Goal: Task Accomplishment & Management: Use online tool/utility

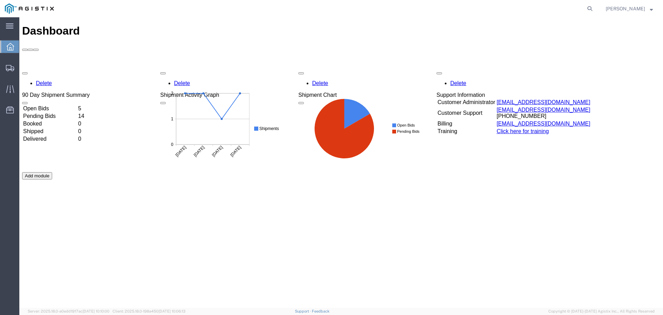
click at [50, 105] on td "Open Bids" at bounding box center [50, 108] width 54 height 7
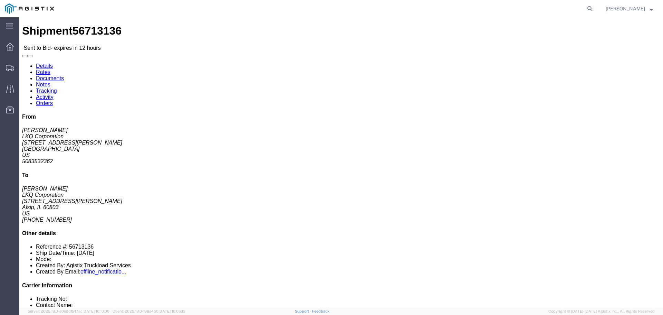
click button "button"
click link "Enter / Modify Bid"
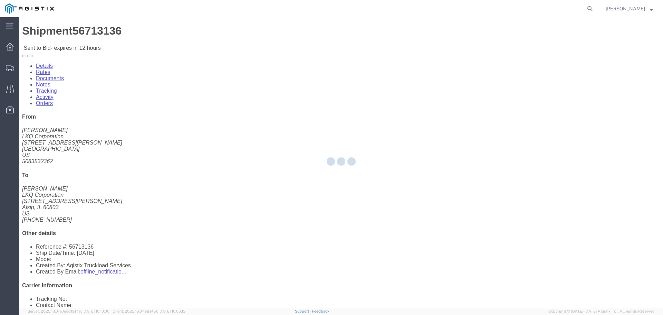
select select "22593"
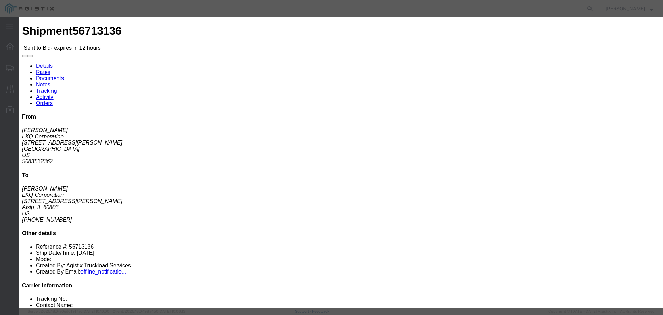
click select "Select Rail TL Standard 3 - 5 Day"
select select "41882"
click select "Select Rail TL Standard 3 - 5 Day"
drag, startPoint x: 455, startPoint y: 62, endPoint x: 467, endPoint y: 68, distance: 13.4
click input "text"
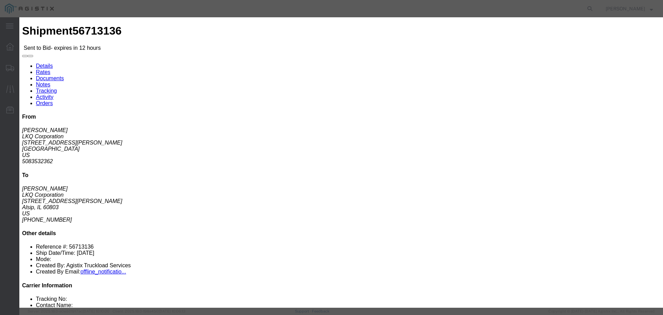
type input "RLX"
click select "Select Air Less than Truckload Multi-Leg Ocean Freight Rail Small Parcel Truckl…"
select select "TL"
click select "Select Air Less than Truckload Multi-Leg Ocean Freight Rail Small Parcel Truckl…"
click input "number"
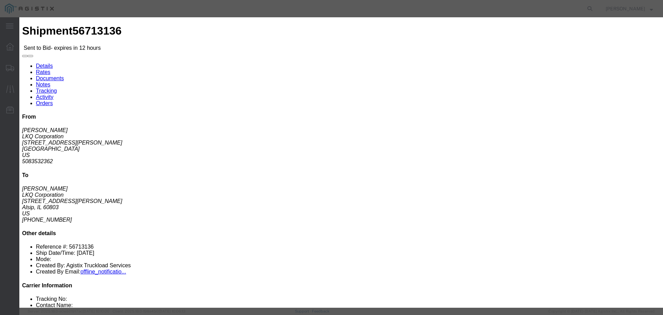
type input "2"
click input "number"
type input "1345"
click div "Select 2 Day Service 3 Axle Winch Truck 3 to 5 Day Service 96L Domestic Flat Ra…"
click button "Submit"
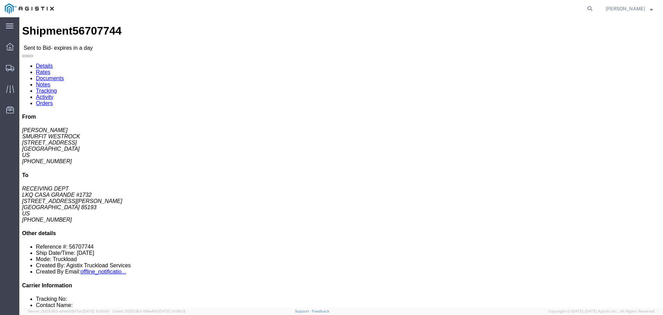
click button "button"
click link "Enter / Modify Bid"
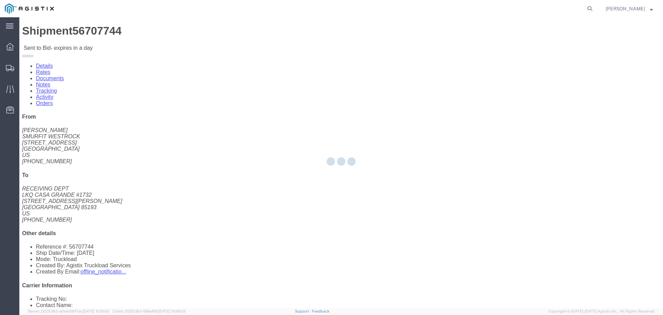
select select "22593"
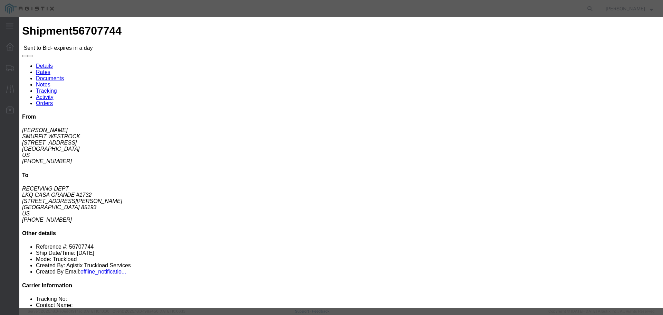
click select "Select Rail TL Standard 3 - 5 Day"
select select "41882"
click select "Select Rail TL Standard 3 - 5 Day"
click input "text"
type input "RLX"
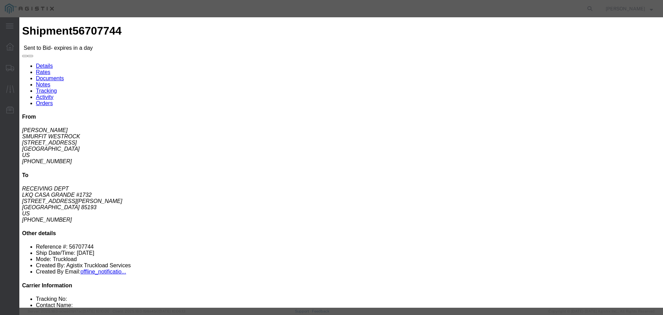
click select "Select Air Less than Truckload Multi-Leg Ocean Freight Rail Small Parcel Truckl…"
select select "TL"
click select "Select Air Less than Truckload Multi-Leg Ocean Freight Rail Small Parcel Truckl…"
click input "number"
type input "1"
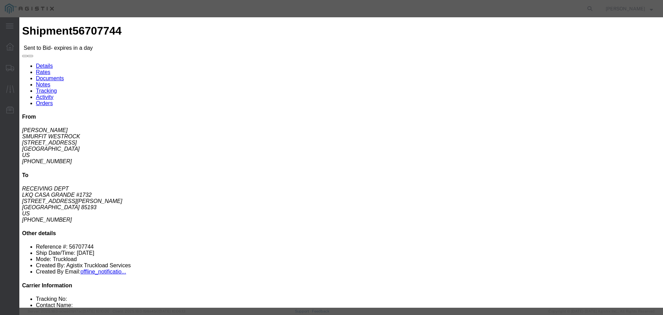
click input "number"
type input "1330"
click button "Submit"
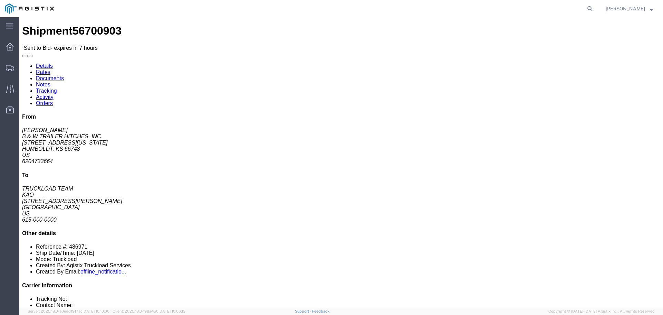
click button "button"
click link "Enter / Modify Bid"
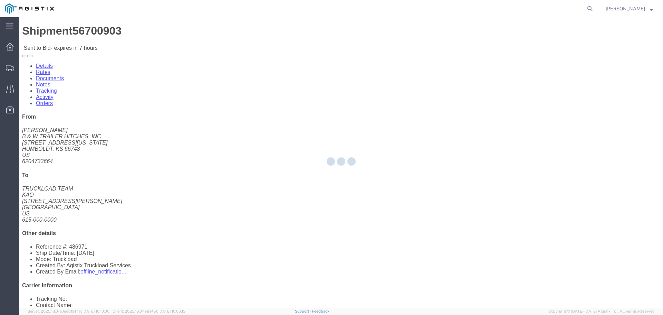
select select "22593"
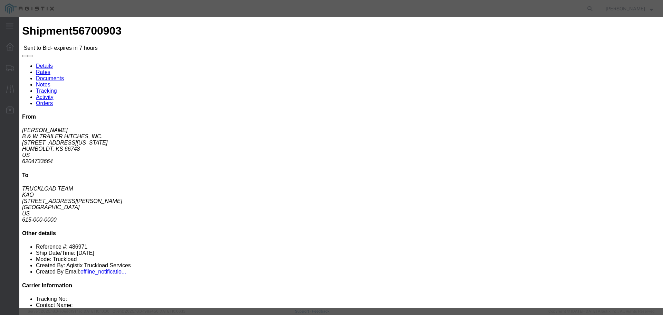
click select "Select Air Less than Truckload Multi-Leg Ocean Freight Rail Small Parcel Truckl…"
select select "TL"
click select "Select Air Less than Truckload Multi-Leg Ocean Freight Rail Small Parcel Truckl…"
drag, startPoint x: 335, startPoint y: 63, endPoint x: 335, endPoint y: 68, distance: 4.5
click select "Select Rail TL Standard 3 - 5 Day"
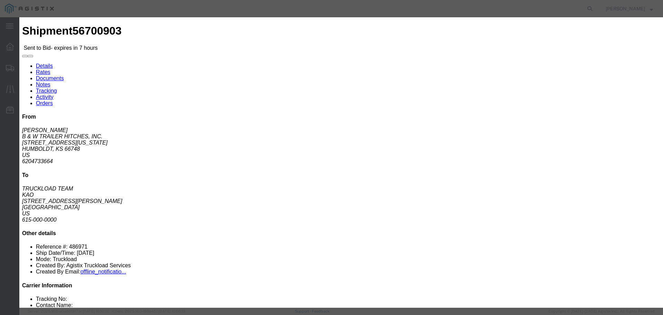
select select "41882"
click select "Select Rail TL Standard 3 - 5 Day"
click input "text"
type input "RLX"
click div "Reference"
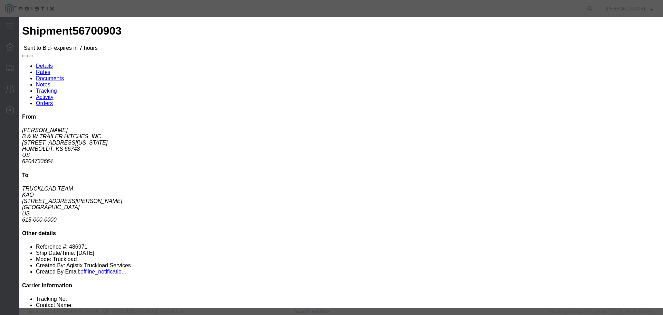
click input "number"
type input "3"
click input "number"
type input "2550"
click button "Submit"
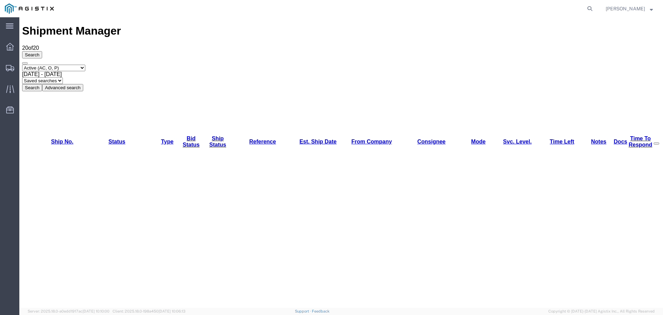
scroll to position [1, 0]
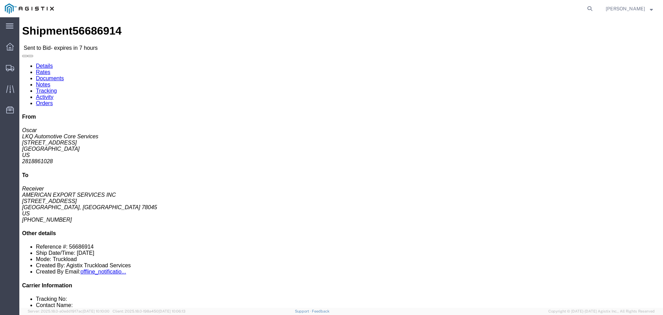
click button "button"
click link "Enter / Modify Bid"
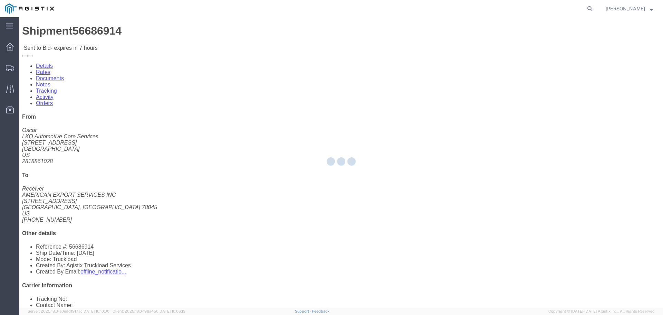
select select "22593"
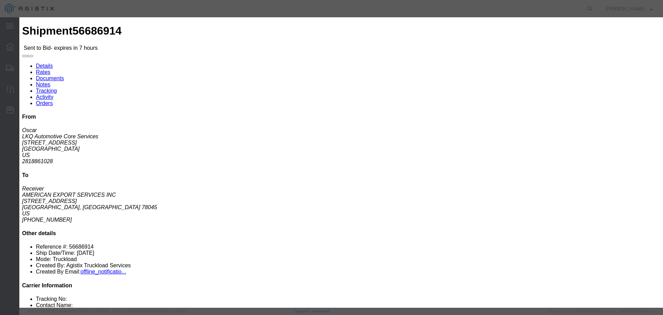
drag, startPoint x: 355, startPoint y: 63, endPoint x: 354, endPoint y: 68, distance: 5.4
click select "Select Rail TL Standard 3 - 5 Day"
select select "41882"
click select "Select Rail TL Standard 3 - 5 Day"
click input "text"
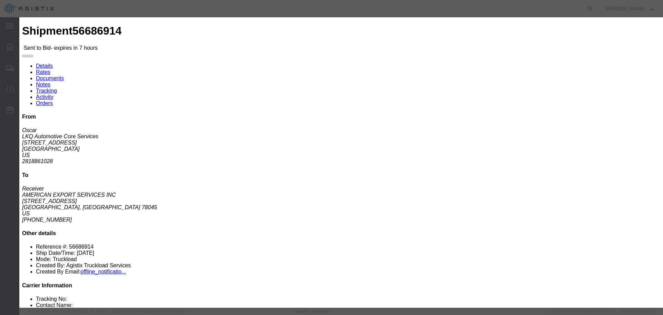
type input "RLX"
click div "Bid Information Vendor Select Riverstone Logistics LLC Service Level Select Rai…"
click select "Select Air Less than Truckload Multi-Leg Ocean Freight Rail Small Parcel Truckl…"
select select "TL"
click select "Select Air Less than Truckload Multi-Leg Ocean Freight Rail Small Parcel Truckl…"
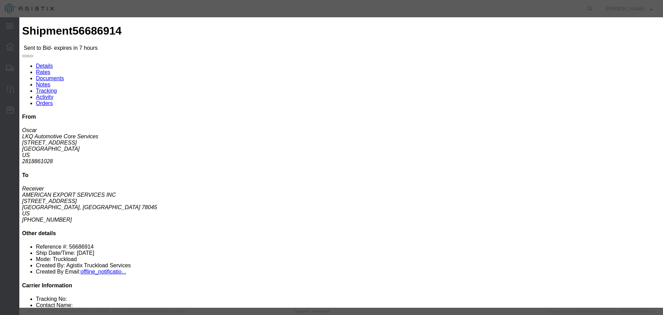
click input "number"
type input "1"
click input "number"
type input "600"
click button "Submit"
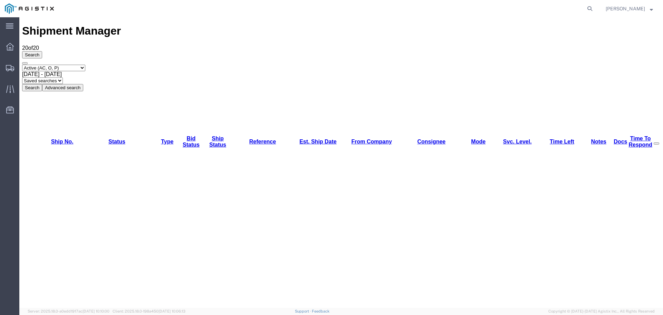
scroll to position [1, 0]
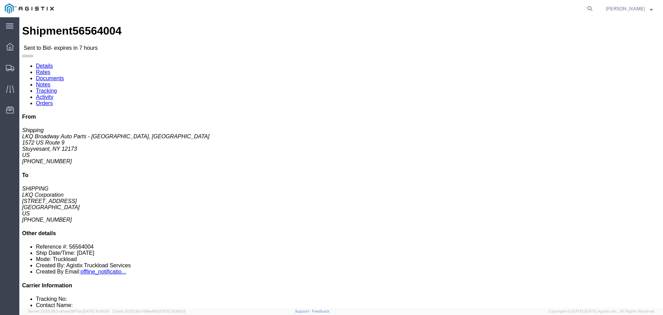
click button "button"
click link "Enter / Modify Bid"
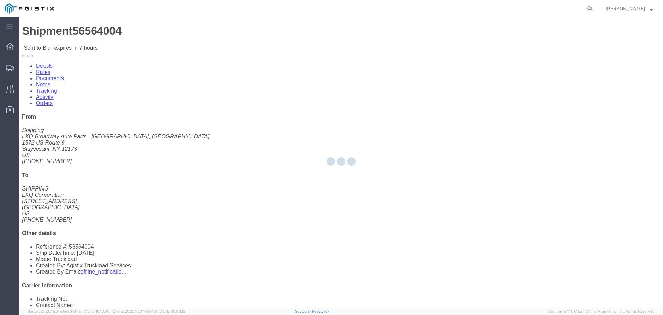
select select "22593"
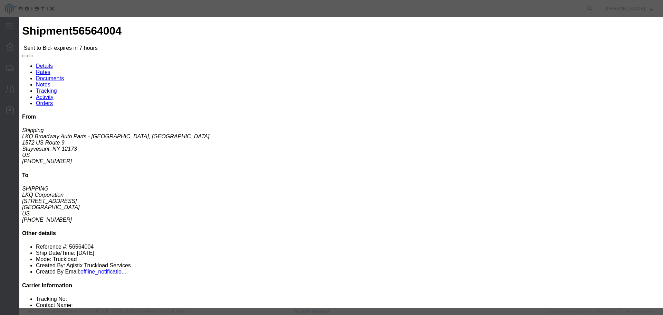
click select "Select Rail TL Standard 3 - 5 Day"
select select "41882"
click select "Select Rail TL Standard 3 - 5 Day"
click input "text"
type input "RLX"
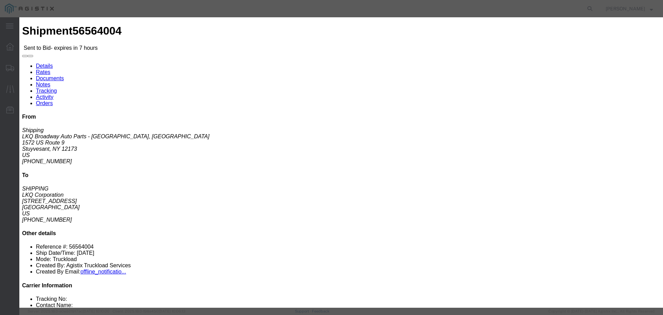
drag, startPoint x: 301, startPoint y: 138, endPoint x: 299, endPoint y: 143, distance: 5.4
click select "Select Air Less than Truckload Multi-Leg Ocean Freight Rail Small Parcel Truckl…"
select select "TL"
click select "Select Air Less than Truckload Multi-Leg Ocean Freight Rail Small Parcel Truckl…"
click input "number"
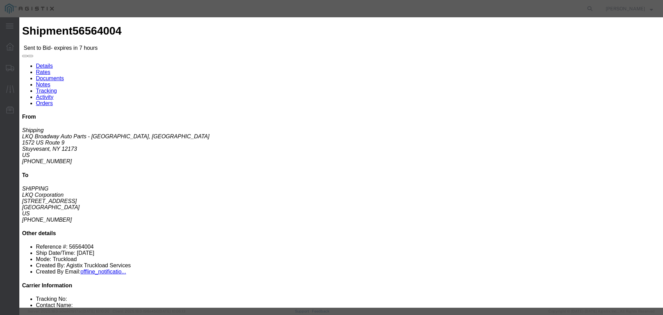
type input "3"
click input "number"
type input "2"
type input "3000"
click button "Submit"
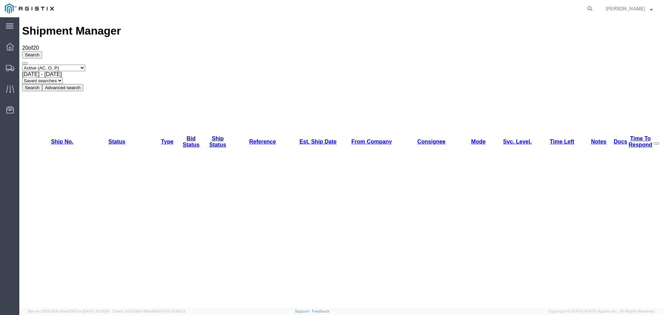
scroll to position [1, 0]
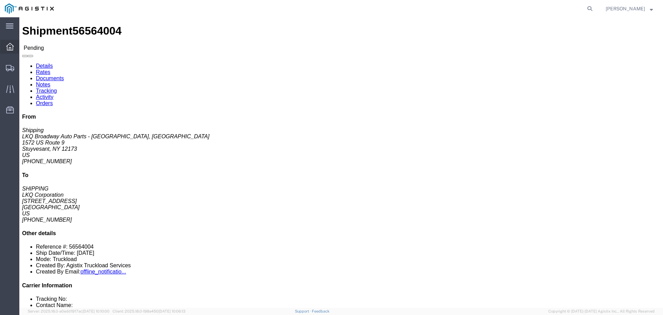
click at [24, 48] on span "Dashboard" at bounding box center [21, 47] width 5 height 14
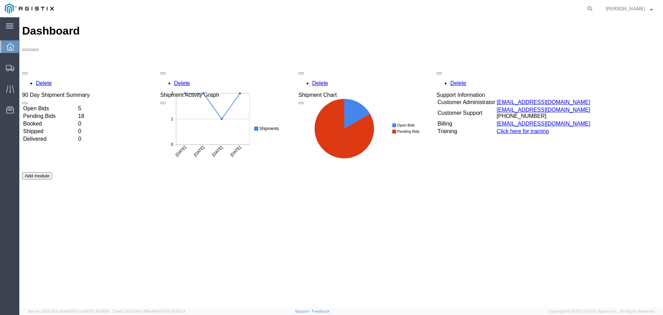
click at [48, 105] on td "Open Bids" at bounding box center [50, 108] width 54 height 7
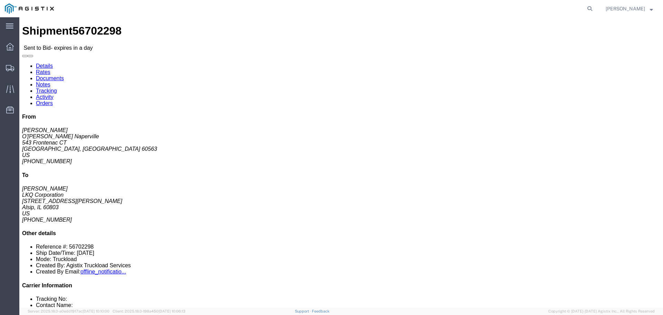
click button "button"
click link "Enter / Modify Bid"
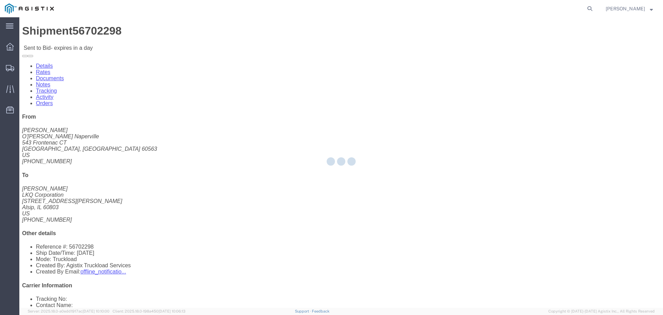
select select "22593"
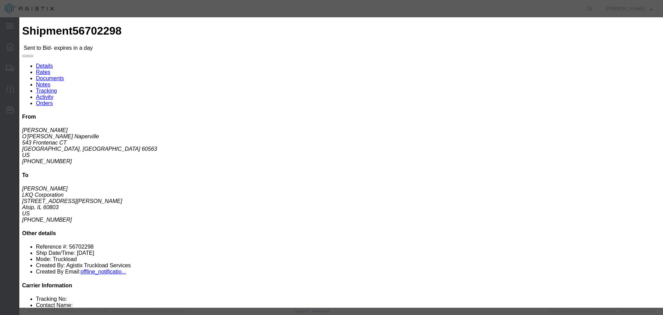
click select "Select Rail TL Standard 3 - 5 Day"
select select "41882"
click select "Select Rail TL Standard 3 - 5 Day"
click input "text"
type input "RLX"
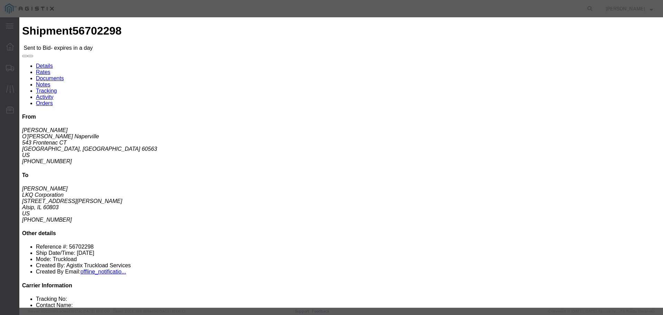
click select "Select Air Less than Truckload Multi-Leg Ocean Freight Rail Small Parcel Truckl…"
select select "TL"
click select "Select Air Less than Truckload Multi-Leg Ocean Freight Rail Small Parcel Truckl…"
click input "number"
type input "1"
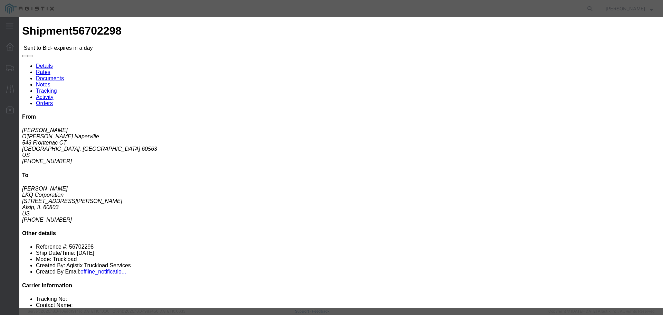
click input "number"
type input "425"
click div "Mode Select Air Less than Truckload Multi-Leg Ocean Freight Rail Small Parcel T…"
click button "Submit"
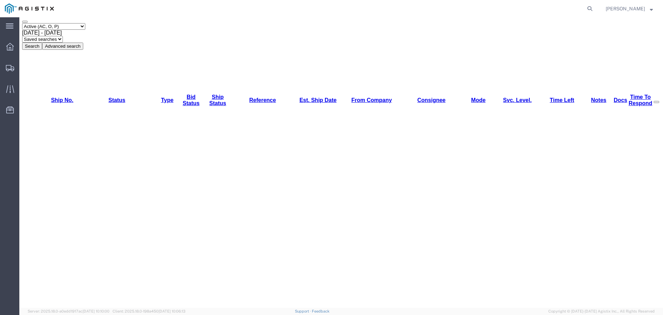
scroll to position [46, 0]
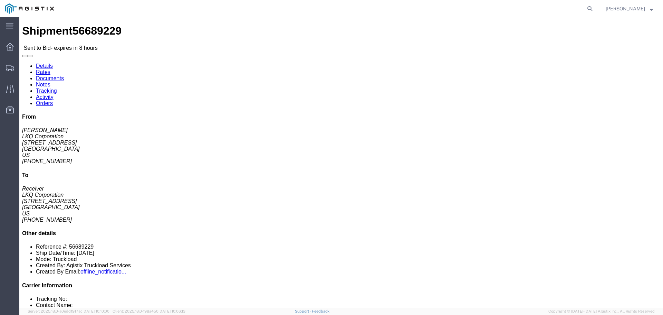
click icon "button"
click link "Enter / Modify Bid"
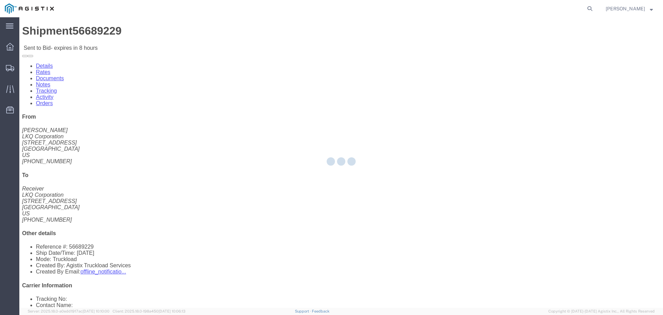
select select "22593"
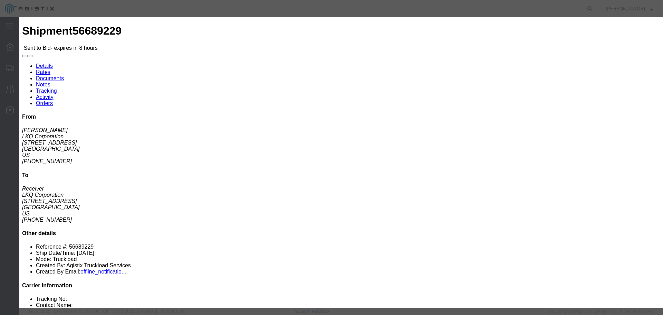
click select "Select Rail TL Standard 3 - 5 Day"
select select "41882"
click select "Select Rail TL Standard 3 - 5 Day"
click input "text"
type input "RLX"
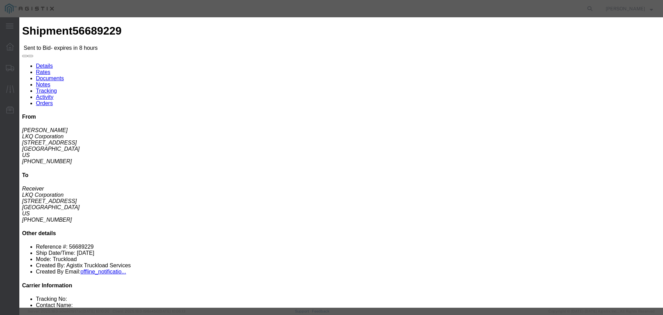
click select "Select Air Less than Truckload Multi-Leg Ocean Freight Rail Small Parcel Truckl…"
select select "TL"
click select "Select Air Less than Truckload Multi-Leg Ocean Freight Rail Small Parcel Truckl…"
click input "number"
type input "2"
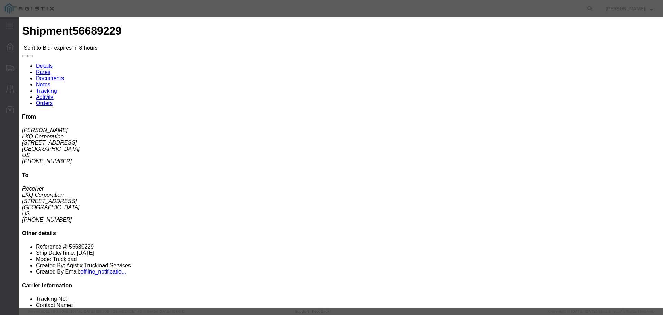
click input "number"
type input "2000"
click button "Submit"
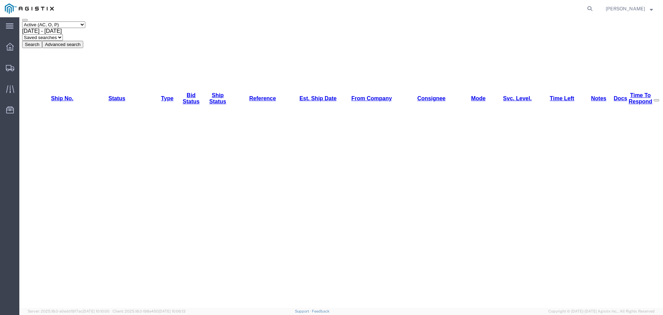
scroll to position [46, 0]
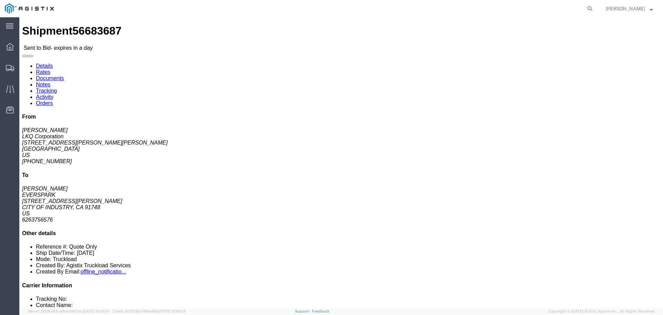
click button "button"
click link "Enter / Modify Bid"
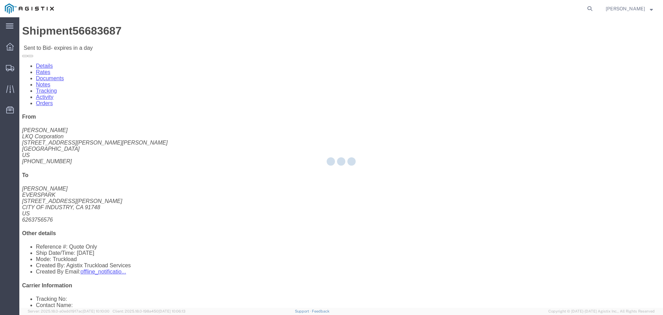
select select "22593"
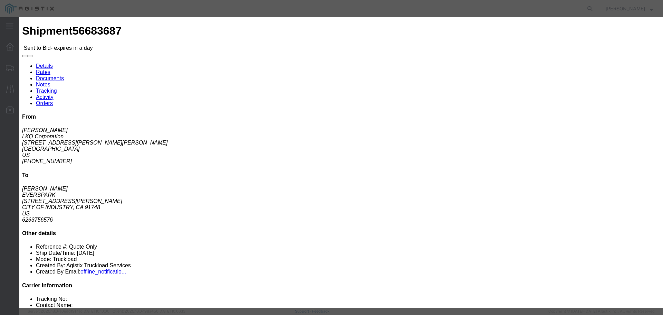
click select "Select Rail TL Standard 3 - 5 Day"
select select "41882"
click select "Select Rail TL Standard 3 - 5 Day"
click input "text"
type input "RLX"
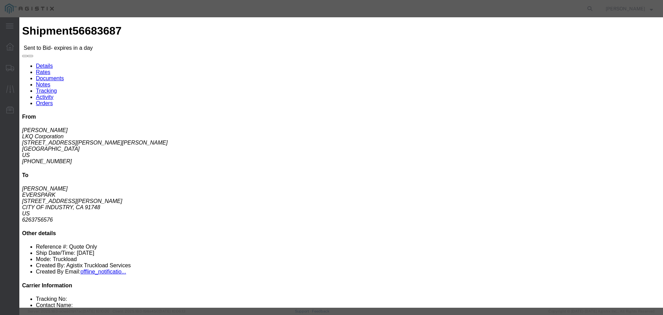
click select "Select Air Less than Truckload Multi-Leg Ocean Freight Rail Small Parcel Truckl…"
select select "TL"
click select "Select Air Less than Truckload Multi-Leg Ocean Freight Rail Small Parcel Truckl…"
click input "number"
type input "3"
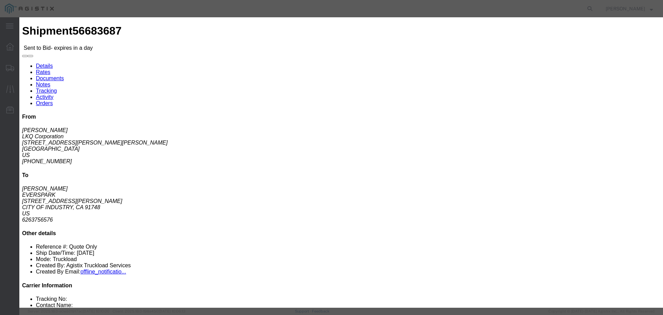
click input "number"
type input "2435"
click button "Submit"
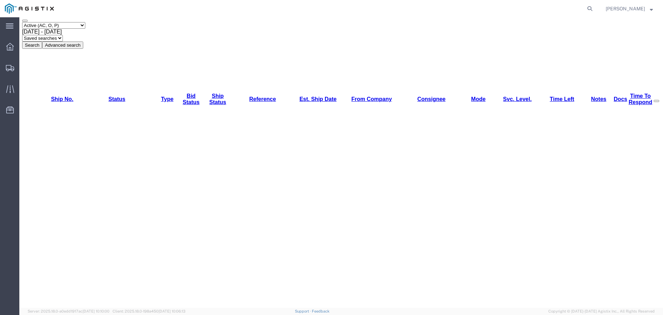
scroll to position [46, 0]
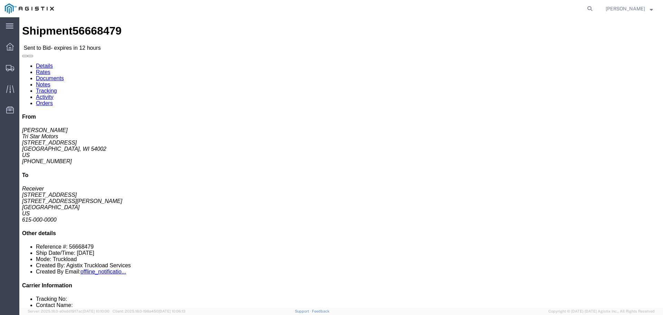
click button "button"
click link "Enter / Modify Bid"
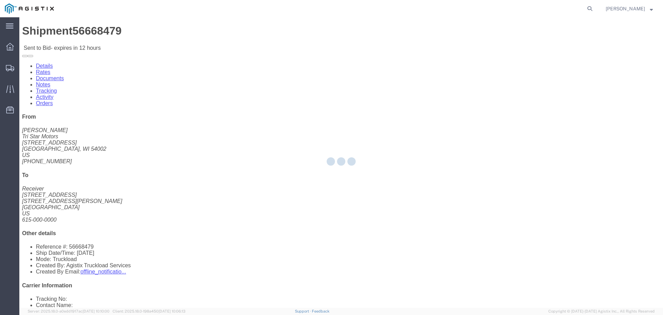
select select "22593"
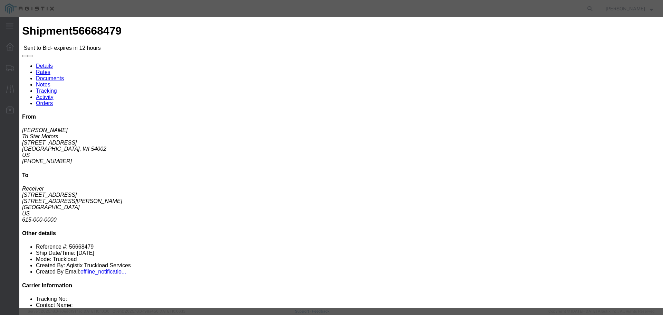
click select "Select Rail TL Standard 3 - 5 Day"
select select "41882"
click select "Select Rail TL Standard 3 - 5 Day"
click input "text"
type input "RLX"
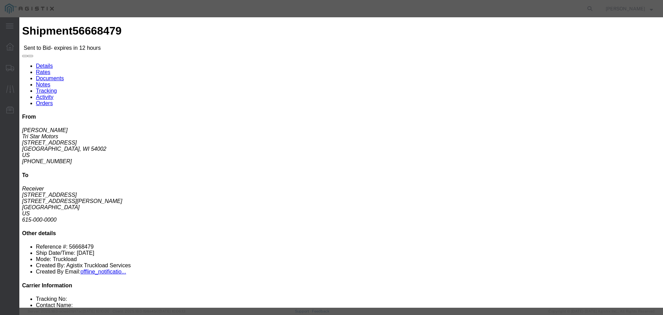
click select "Select Air Less than Truckload Multi-Leg Ocean Freight Rail Small Parcel Truckl…"
select select "TL"
click select "Select Air Less than Truckload Multi-Leg Ocean Freight Rail Small Parcel Truckl…"
click input "number"
type input "2"
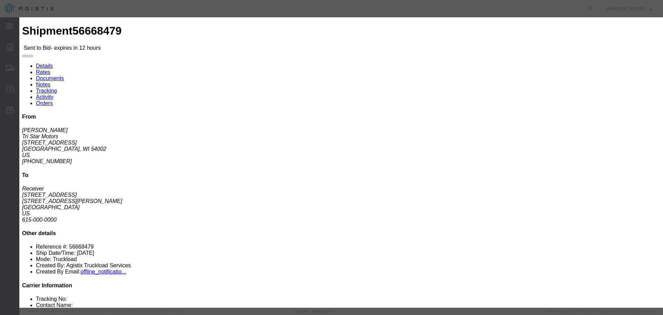
type input "3"
click input "number"
type input "3010"
click button "Submit"
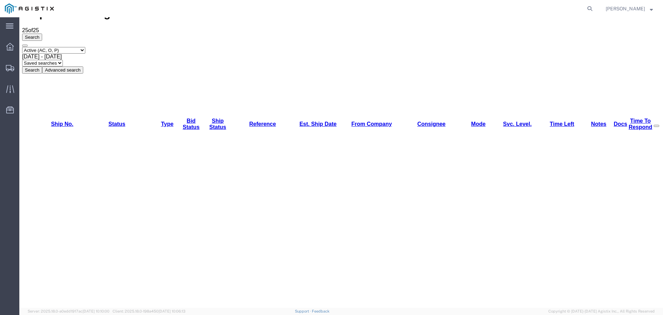
scroll to position [35, 0]
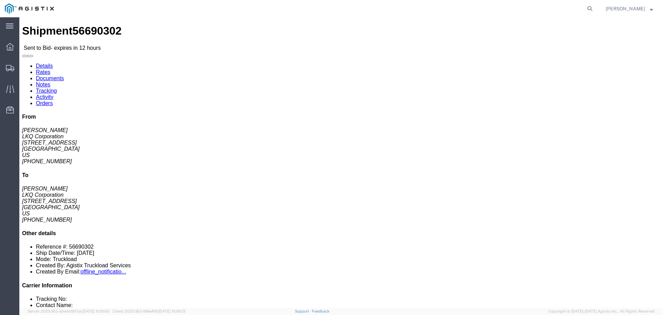
drag, startPoint x: 77, startPoint y: 155, endPoint x: 85, endPoint y: 152, distance: 8.7
click button "button"
click link "Enter / Modify Bid"
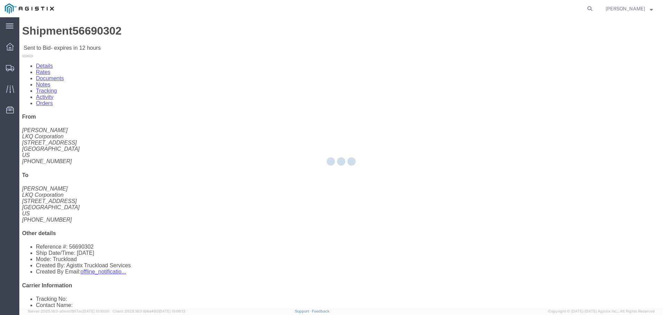
select select "22593"
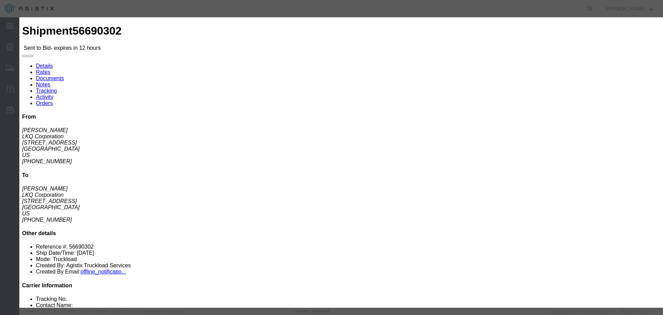
drag, startPoint x: 338, startPoint y: 63, endPoint x: 338, endPoint y: 68, distance: 4.8
click select "Select Rail TL Standard 3 - 5 Day"
select select "41882"
click select "Select Rail TL Standard 3 - 5 Day"
drag, startPoint x: 462, startPoint y: 63, endPoint x: 468, endPoint y: 68, distance: 7.7
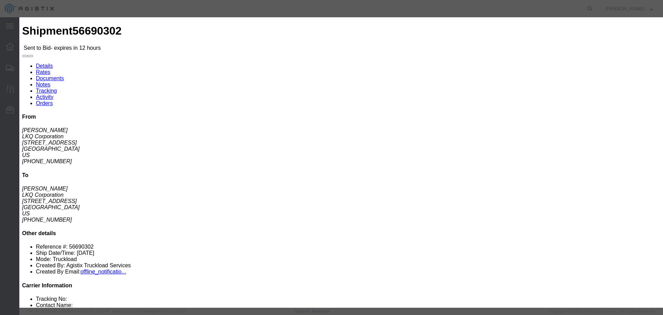
click input "text"
type input "RLX"
click select "Select Air Less than Truckload Multi-Leg Ocean Freight Rail Small Parcel Truckl…"
select select "TL"
click select "Select Air Less than Truckload Multi-Leg Ocean Freight Rail Small Parcel Truckl…"
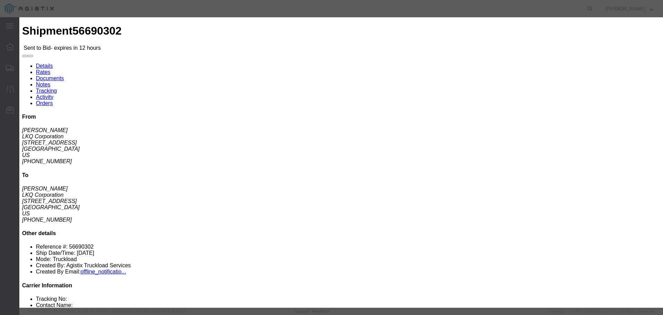
click input "number"
type input "4"
click input "number"
type input "3650"
click button "Submit"
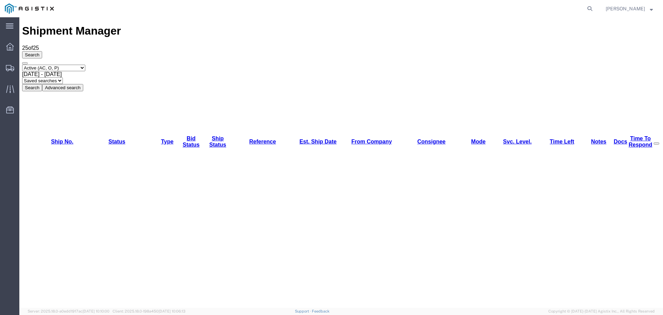
scroll to position [58, 0]
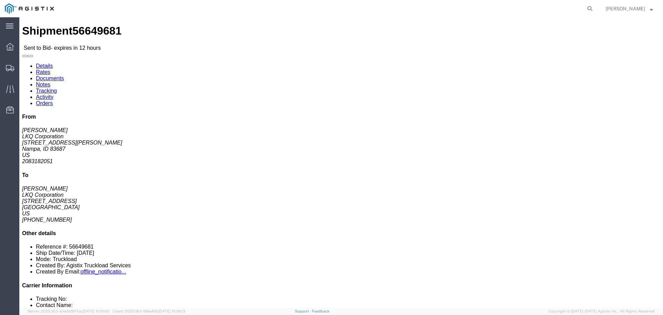
drag, startPoint x: 64, startPoint y: 156, endPoint x: 157, endPoint y: 156, distance: 92.5
click icon "button"
click link "Enter / Modify Bid"
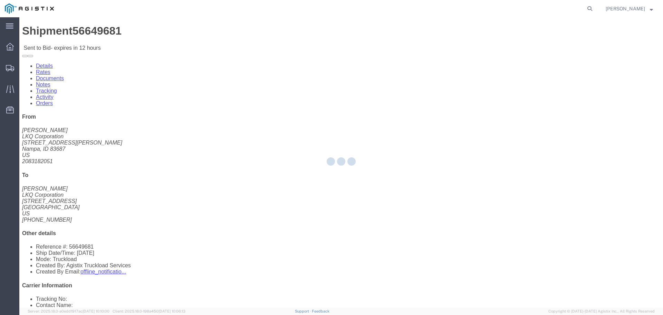
select select "22593"
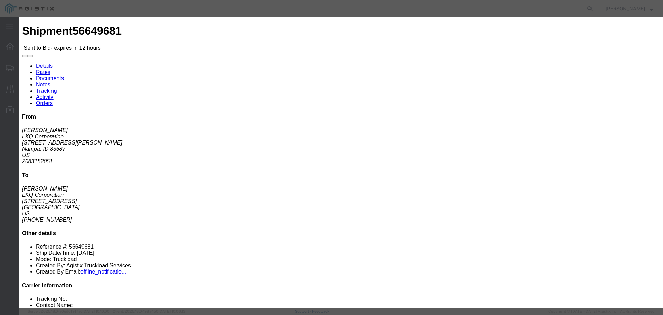
click select "Select Rail TL Standard 3 - 5 Day"
select select "41882"
click select "Select Rail TL Standard 3 - 5 Day"
drag, startPoint x: 452, startPoint y: 64, endPoint x: 455, endPoint y: 73, distance: 9.5
click input "text"
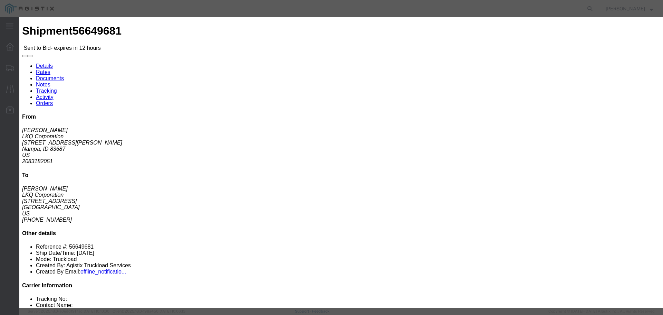
type input "RLX"
click select "Select Air Less than Truckload Multi-Leg Ocean Freight Rail Small Parcel Truckl…"
select select "TL"
click select "Select Air Less than Truckload Multi-Leg Ocean Freight Rail Small Parcel Truckl…"
click input "number"
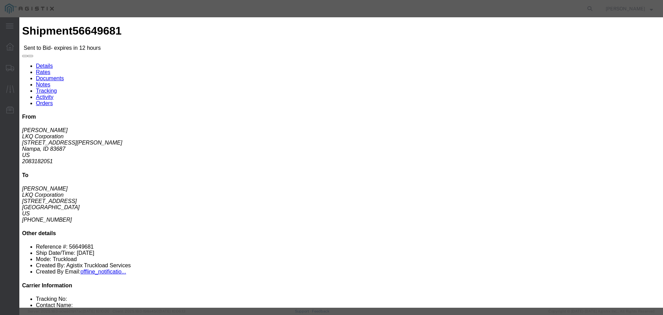
type input "3"
click input "number"
type input "4580"
click button "Submit"
